Goal: Register for event/course: Sign up to attend an event or enroll in a course

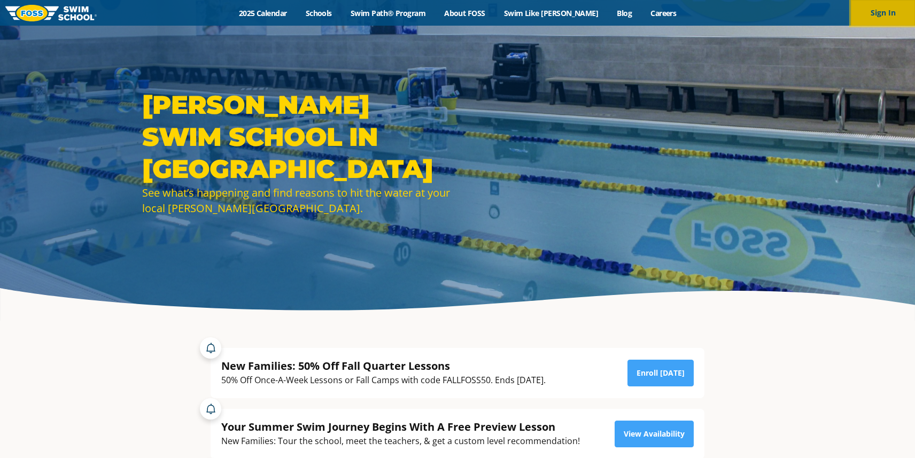
click at [881, 12] on button "Sign In" at bounding box center [883, 13] width 64 height 26
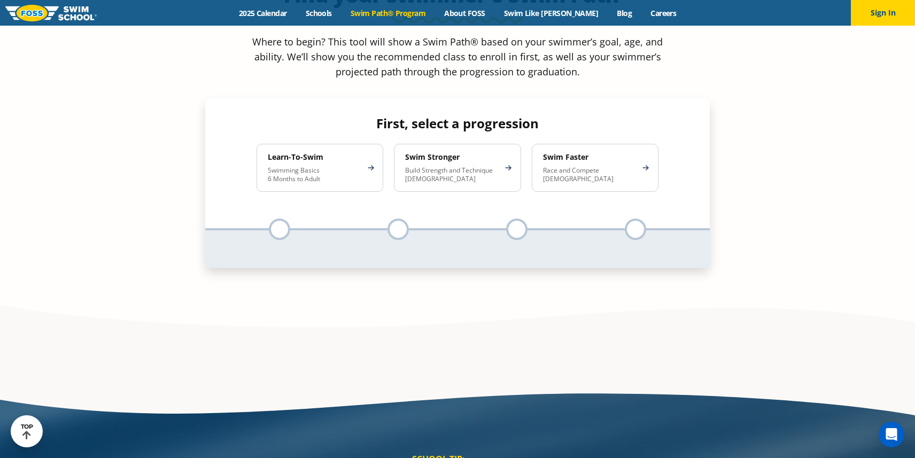
scroll to position [1095, 0]
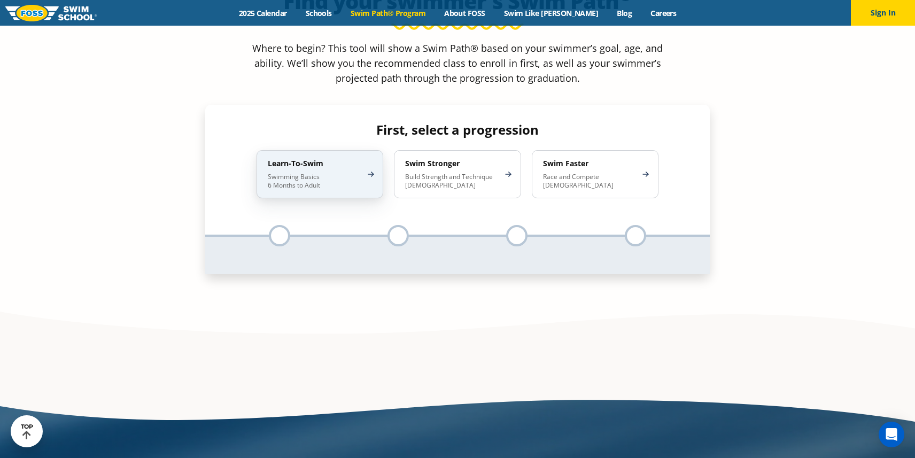
click at [375, 150] on div "Learn-To-Swim Swimming Basics 6 Months to Adult" at bounding box center [320, 174] width 127 height 48
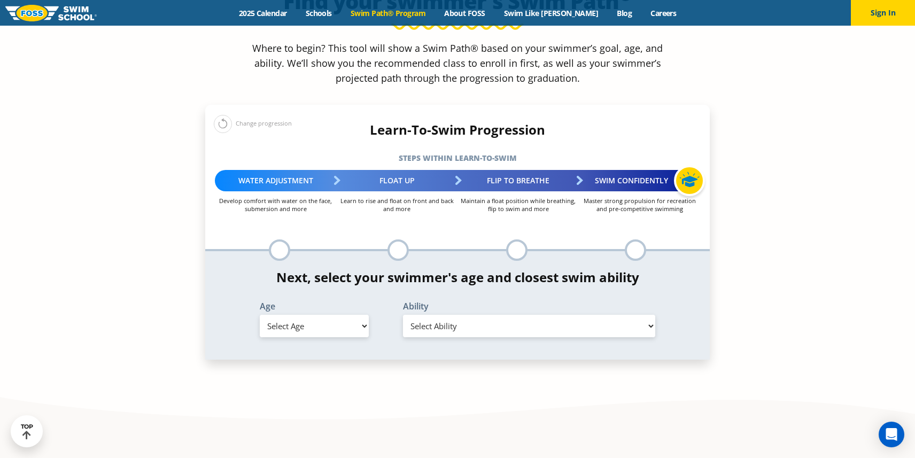
click at [371, 302] on div "Age Select Age [DEMOGRAPHIC_DATA] months - 1 year 1 year 2 years 3 years 4 year…" at bounding box center [314, 319] width 133 height 35
click at [367, 315] on select "Select Age [DEMOGRAPHIC_DATA] months - 1 year 1 year 2 years 3 years 4 years 5 …" at bounding box center [314, 326] width 109 height 22
select select "8-years"
click at [260, 315] on select "Select Age [DEMOGRAPHIC_DATA] months - 1 year 1 year 2 years 3 years 4 years 5 …" at bounding box center [314, 326] width 109 height 22
click at [436, 315] on select "Select Ability First in-water experience When in the water, reliant on a life j…" at bounding box center [529, 326] width 252 height 22
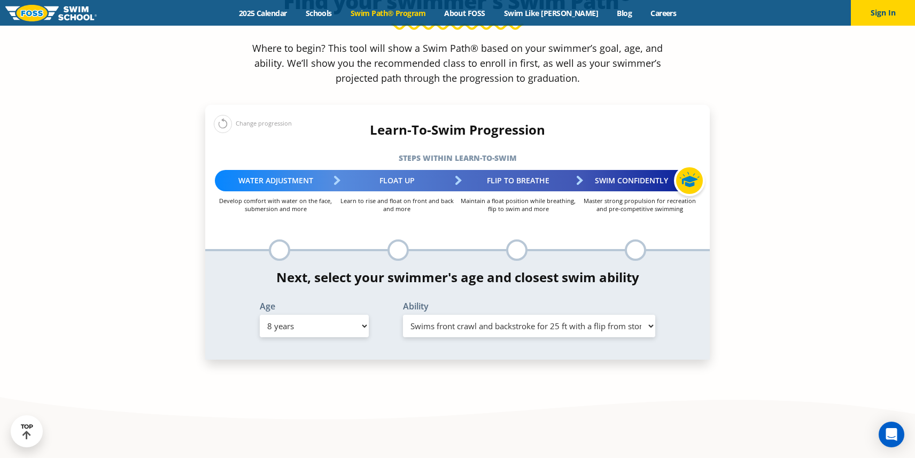
click at [403, 315] on select "Select Ability First in-water experience When in the water, reliant on a life j…" at bounding box center [529, 326] width 252 height 22
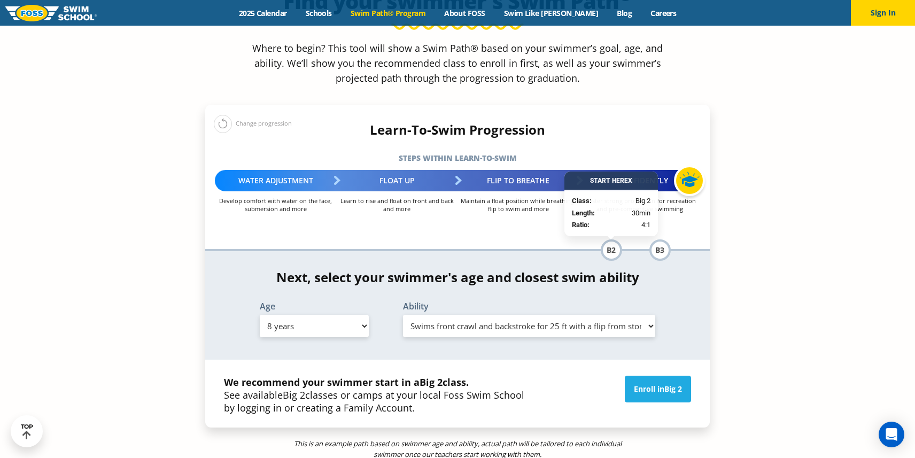
click at [477, 315] on select "Select Ability First in-water experience When in the water, reliant on a life j…" at bounding box center [529, 326] width 252 height 22
select select "8-years-able-to-swim-front-crawl-40-ft-backstroke-40-ft-and-breaststroke-15-ft"
click at [403, 315] on select "Select Ability First in-water experience When in the water, reliant on a life j…" at bounding box center [529, 326] width 252 height 22
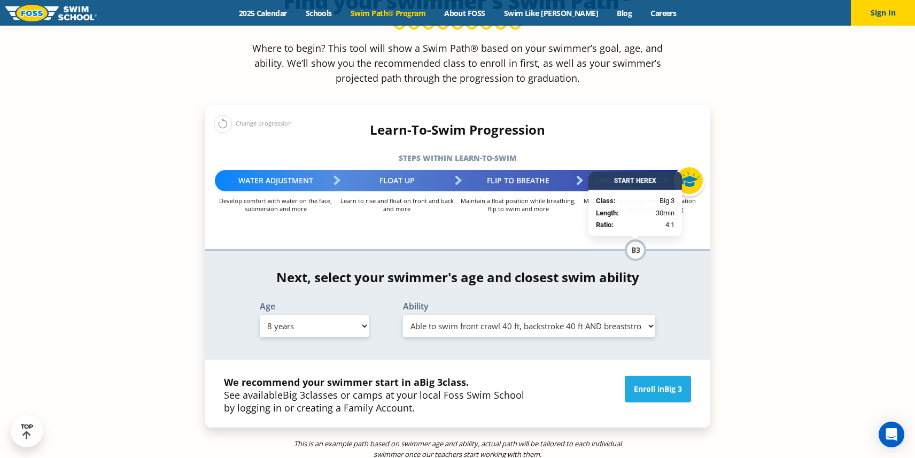
click at [597, 315] on select "Select Ability First in-water experience When in the water, reliant on a life j…" at bounding box center [529, 326] width 252 height 22
